Goal: Information Seeking & Learning: Learn about a topic

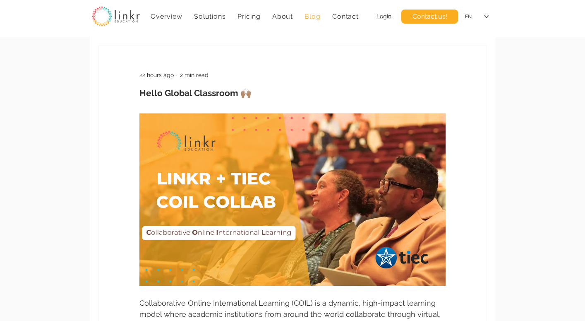
click at [313, 14] on span "Blog" at bounding box center [312, 16] width 16 height 8
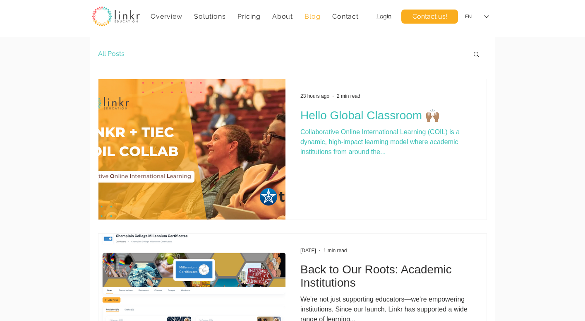
click at [342, 117] on h2 "Hello Global Classroom 🙌🏽" at bounding box center [385, 115] width 171 height 14
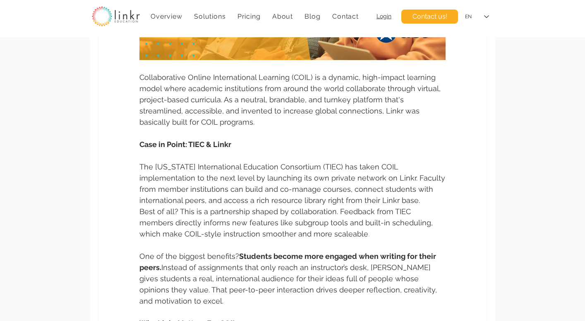
scroll to position [228, 0]
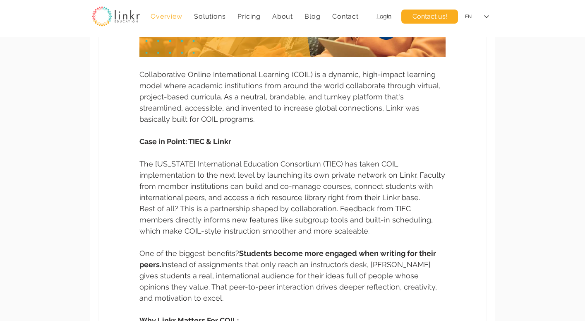
click at [161, 16] on span "Overview" at bounding box center [166, 16] width 31 height 8
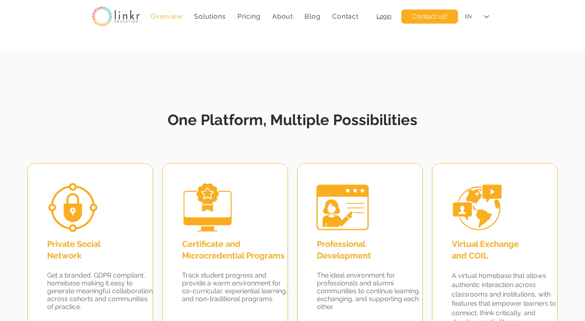
scroll to position [740, 0]
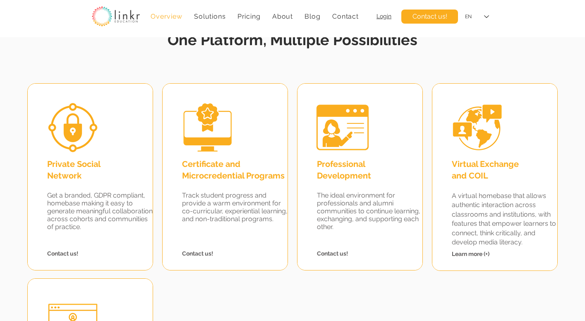
click at [334, 175] on span "Professional Development" at bounding box center [344, 170] width 54 height 22
